Goal: Information Seeking & Learning: Learn about a topic

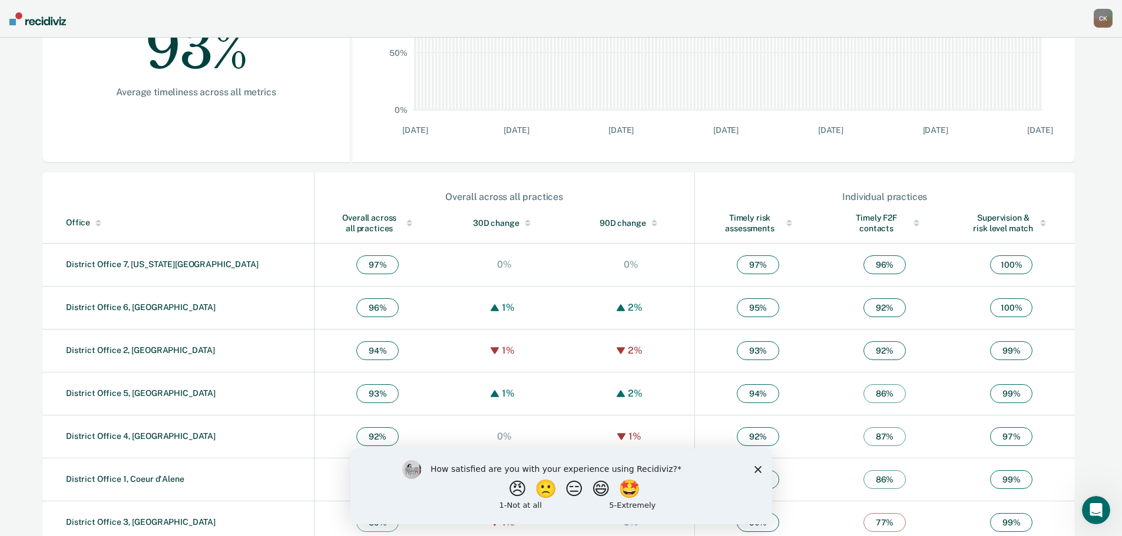
scroll to position [284, 0]
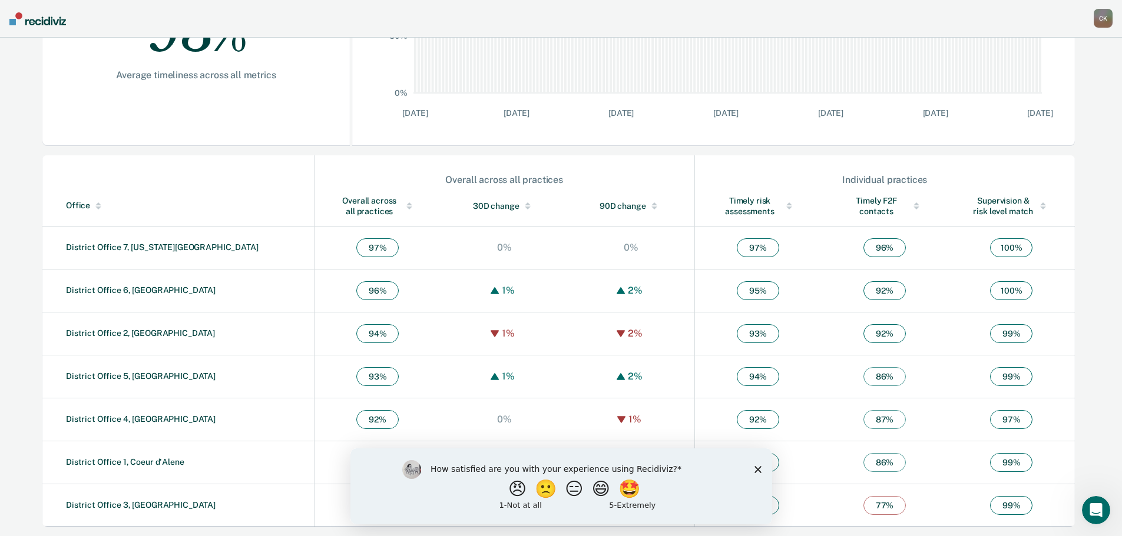
click at [55, 17] on img at bounding box center [37, 18] width 57 height 13
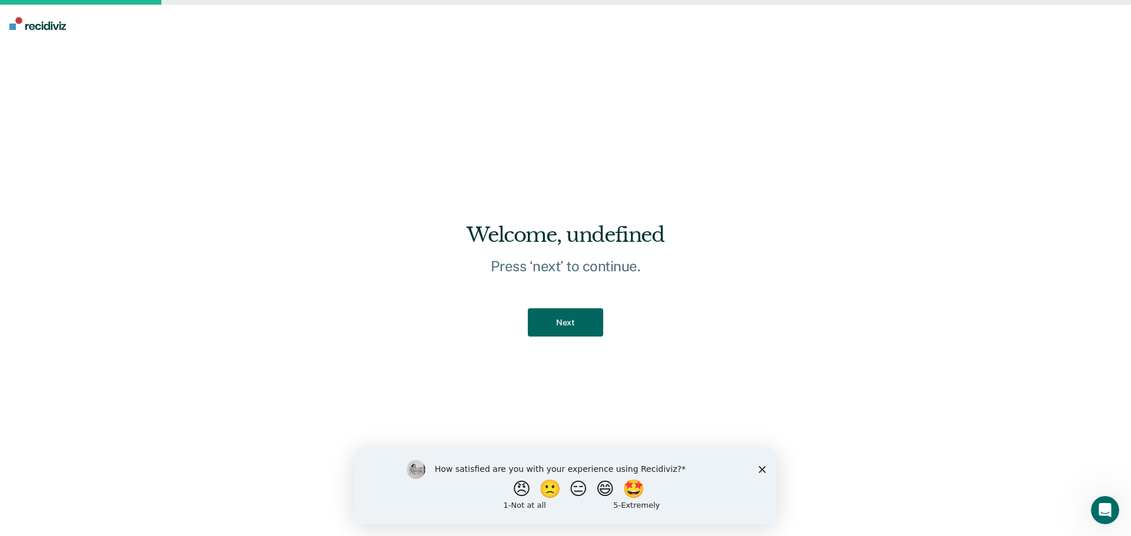
click at [591, 320] on button "Next" at bounding box center [565, 323] width 75 height 29
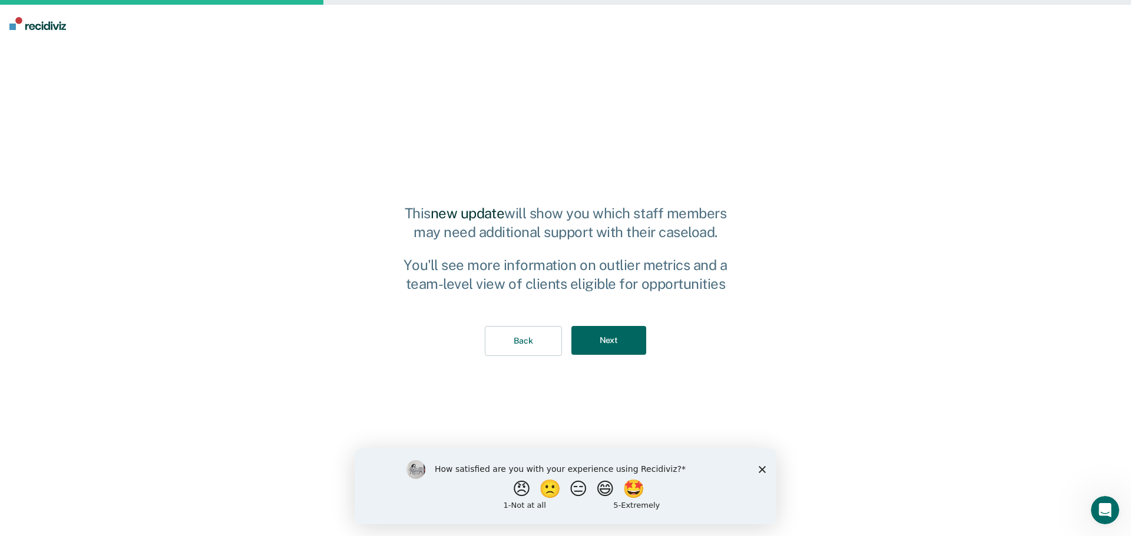
click at [592, 331] on button "Next" at bounding box center [608, 340] width 75 height 29
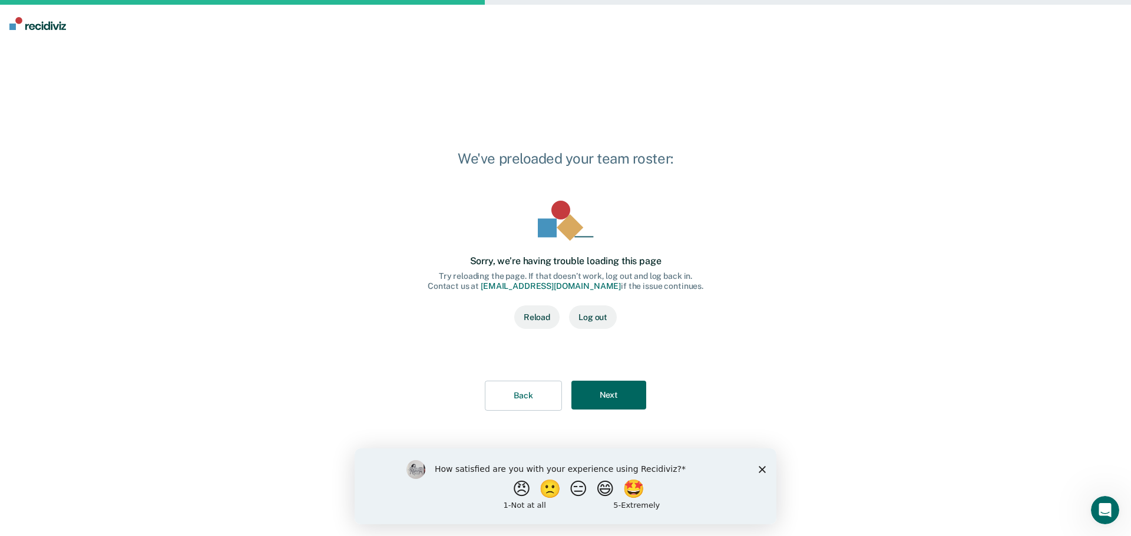
click at [604, 385] on button "Next" at bounding box center [608, 395] width 75 height 29
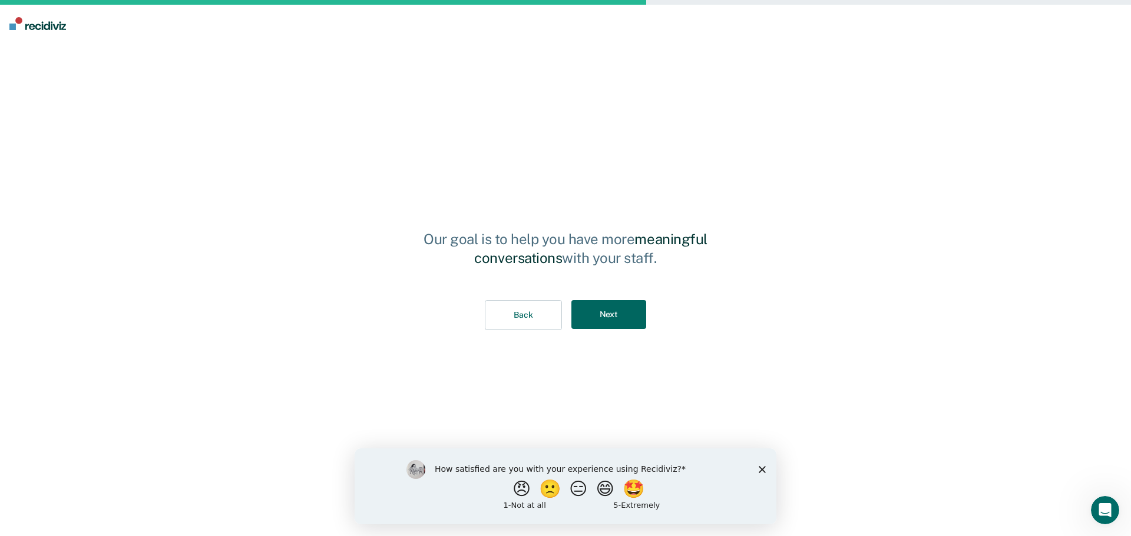
click at [604, 315] on button "Next" at bounding box center [608, 314] width 75 height 29
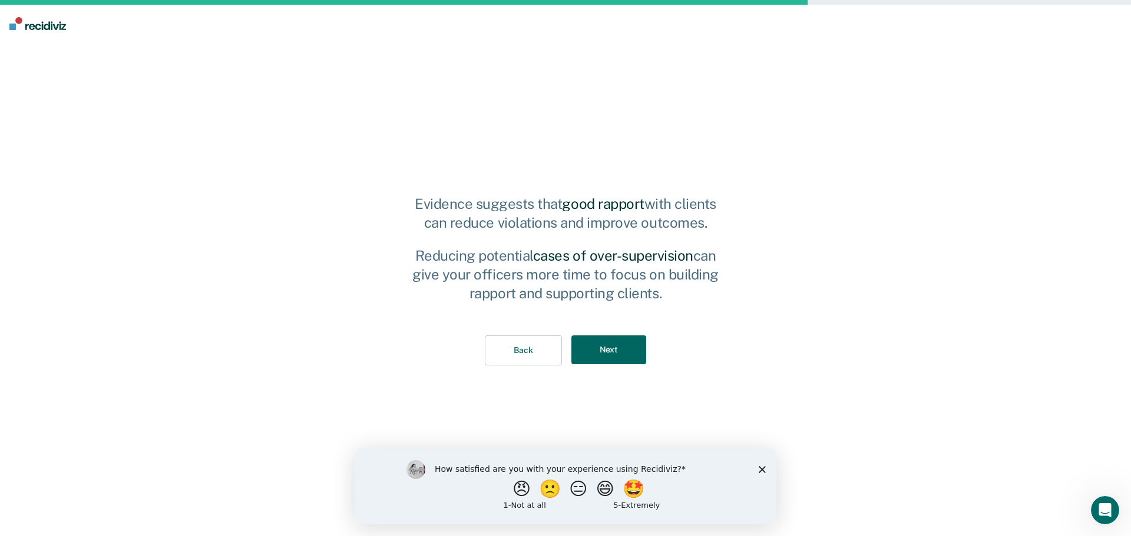
click at [602, 354] on button "Next" at bounding box center [608, 350] width 75 height 29
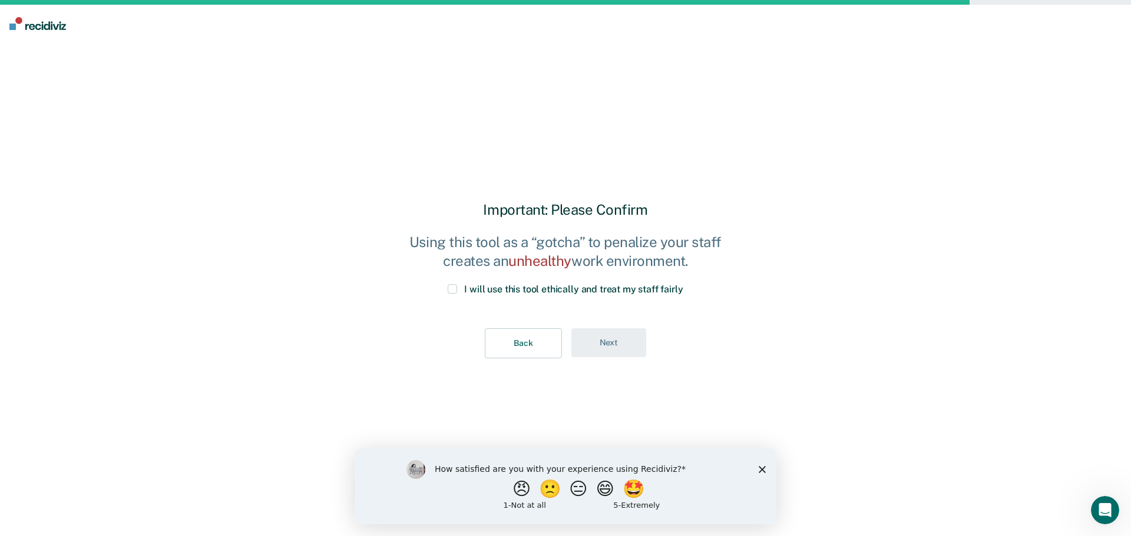
click at [452, 289] on span at bounding box center [452, 288] width 9 height 9
click at [683, 284] on input "I will use this tool ethically and treat my staff fairly" at bounding box center [683, 284] width 0 height 0
click at [602, 339] on button "Next" at bounding box center [608, 343] width 75 height 29
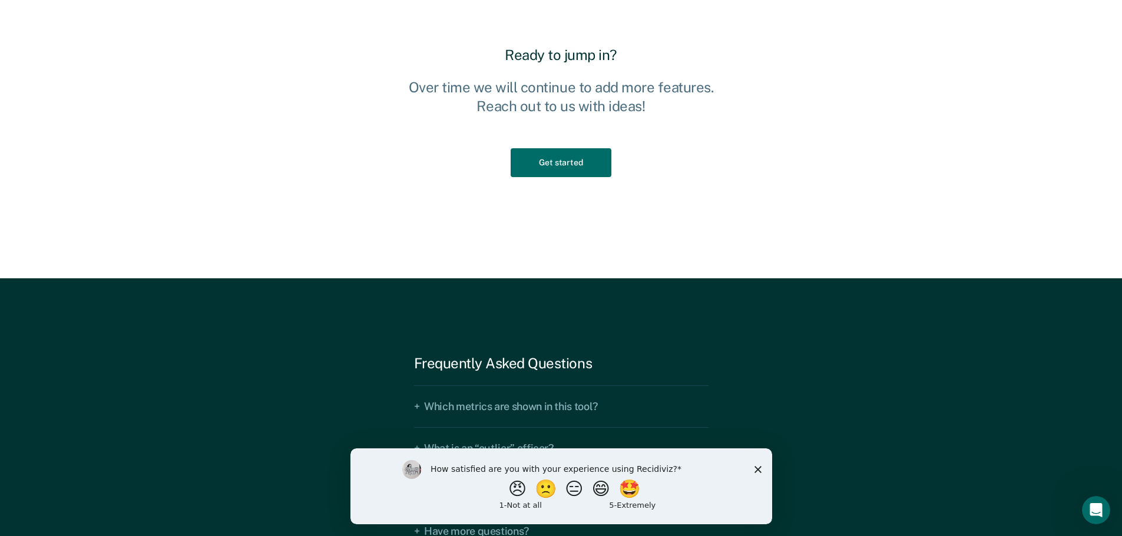
scroll to position [1767, 0]
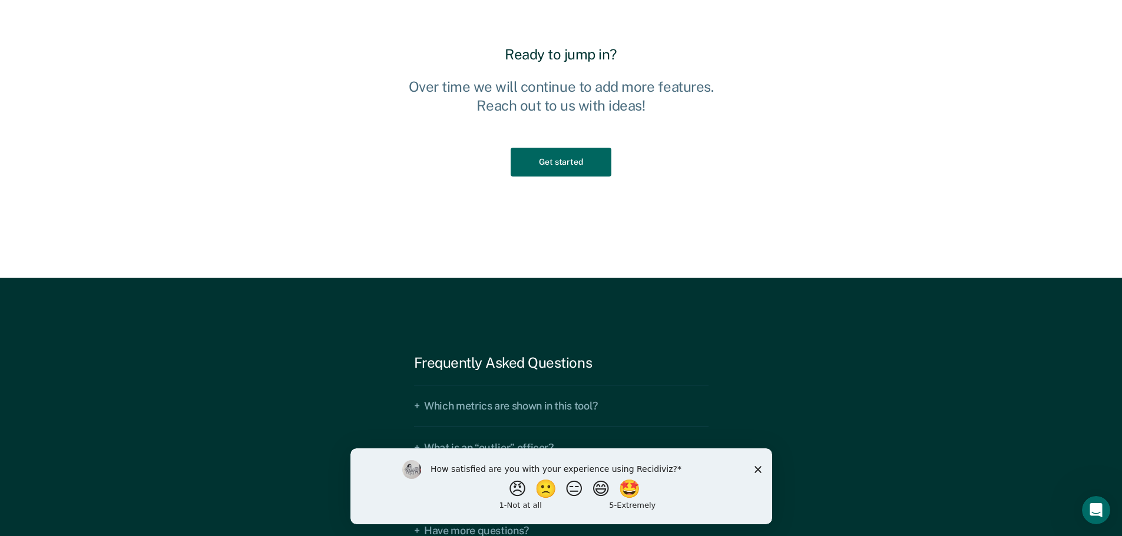
click at [563, 153] on button "Get started" at bounding box center [561, 162] width 100 height 29
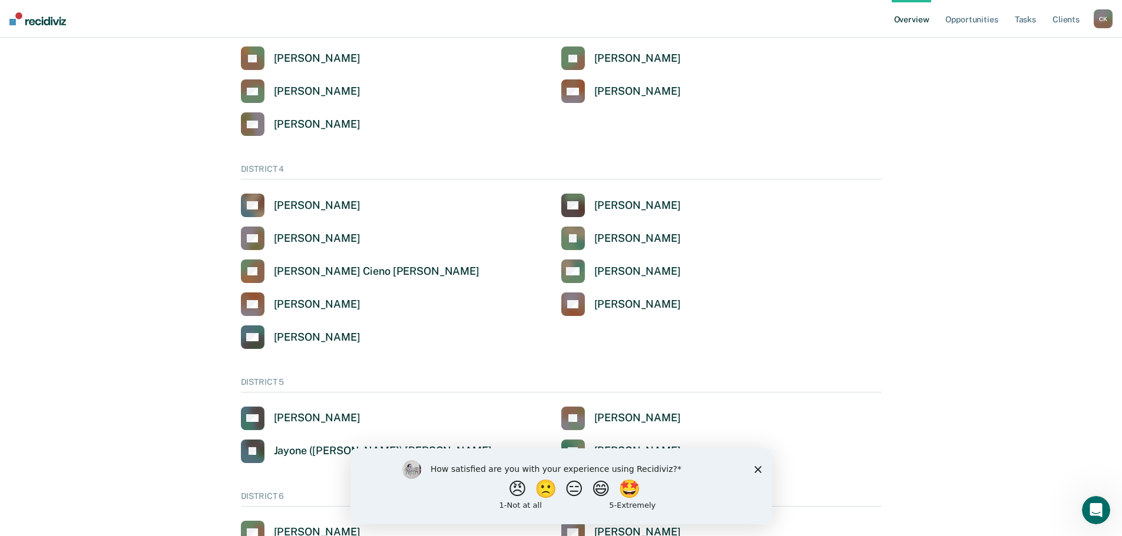
scroll to position [412, 0]
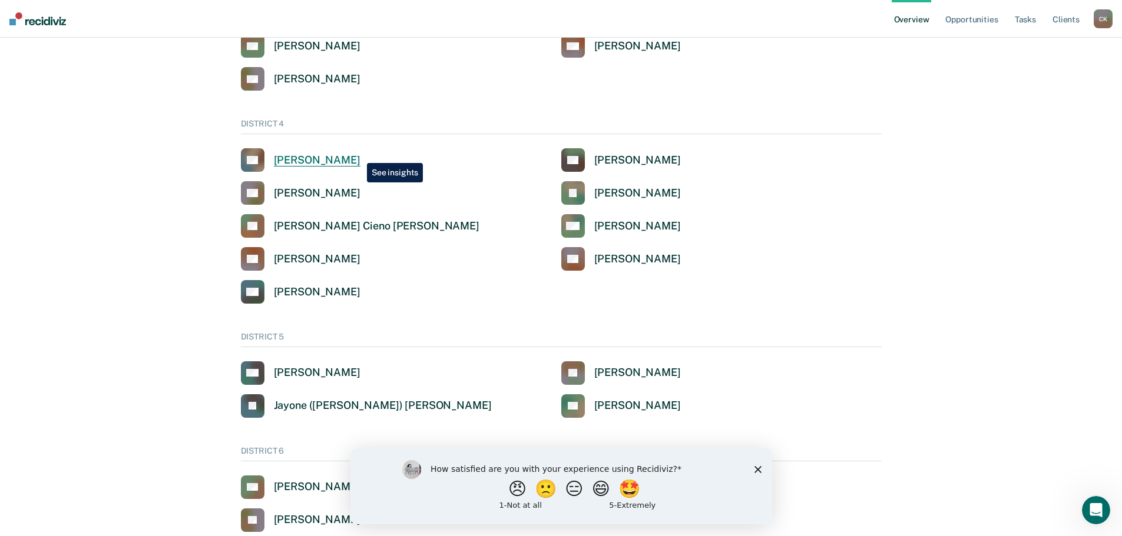
click at [358, 154] on div "Angel Andrew Dobrev" at bounding box center [317, 161] width 87 height 14
